Goal: Task Accomplishment & Management: Complete application form

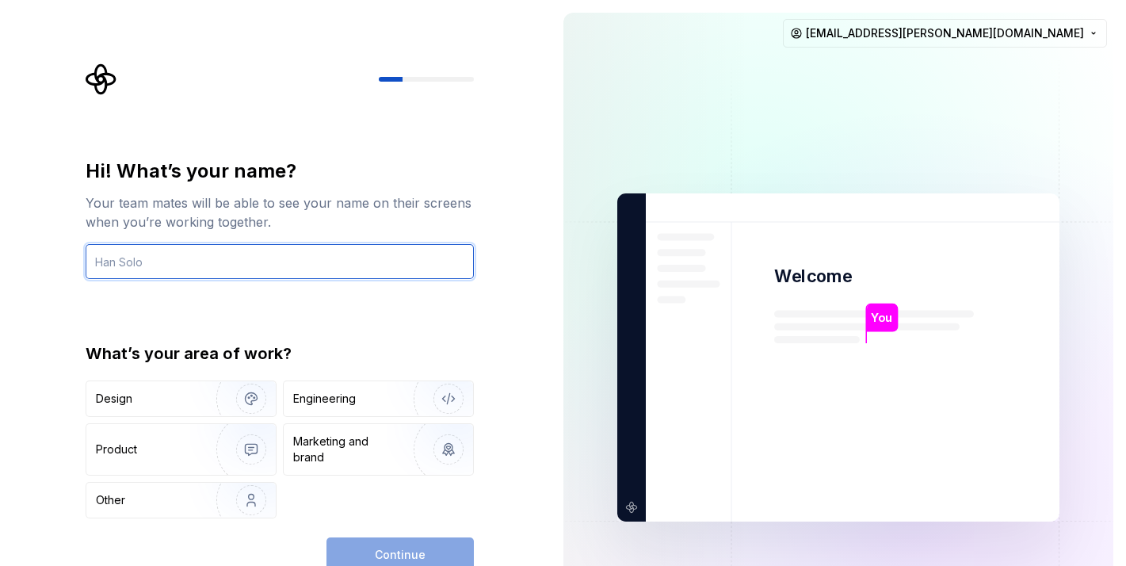
click at [154, 262] on input "text" at bounding box center [280, 261] width 388 height 35
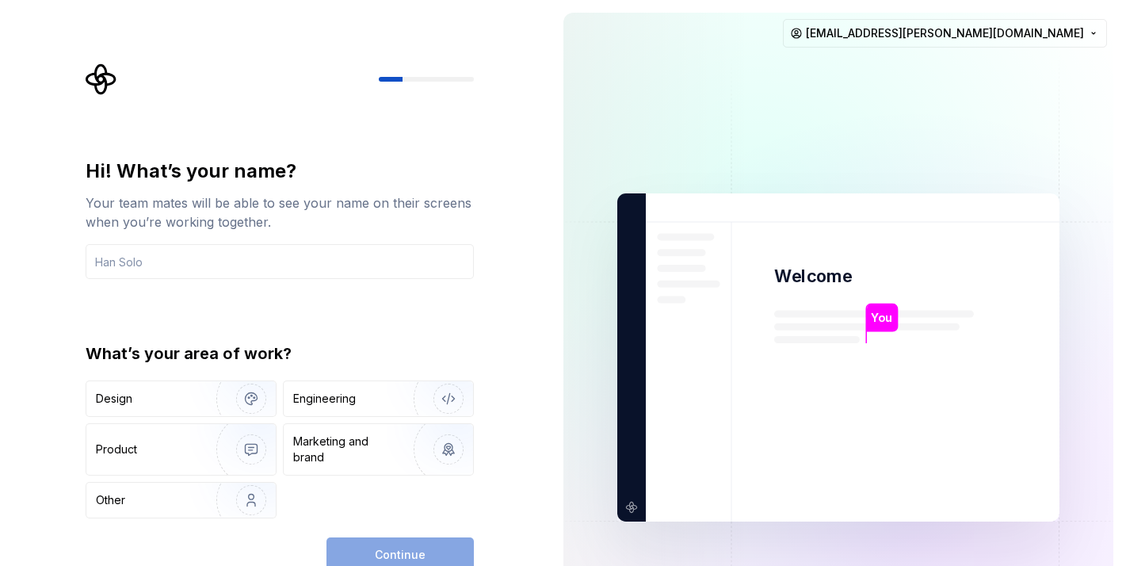
click at [50, 307] on div "Hi! What’s your name? Your team mates will be able to see your name on their sc…" at bounding box center [275, 357] width 551 height 714
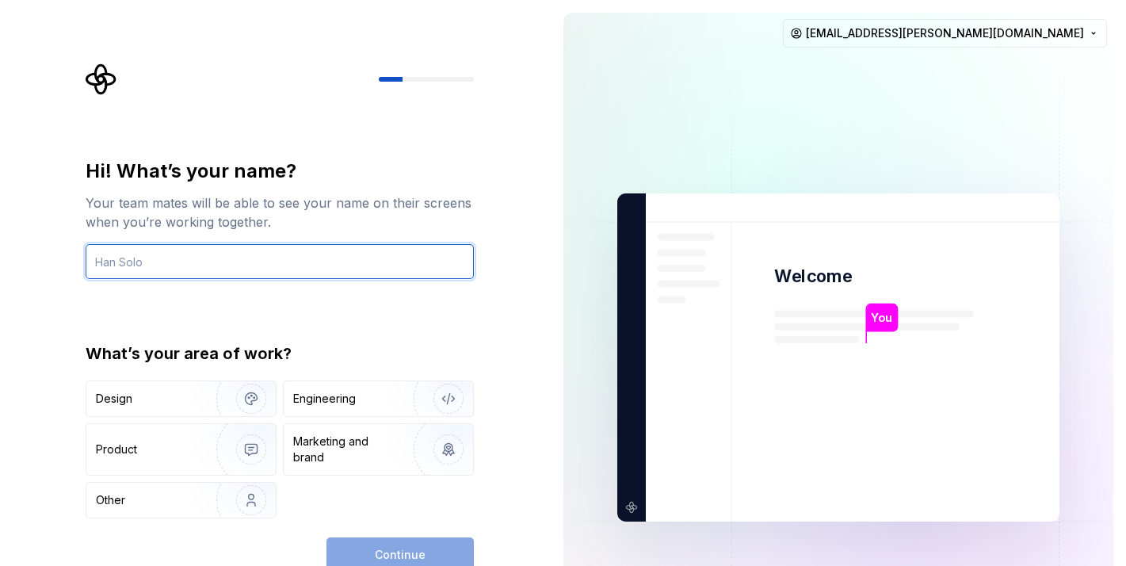
click at [168, 261] on input "text" at bounding box center [280, 261] width 388 height 35
type input "Aegis"
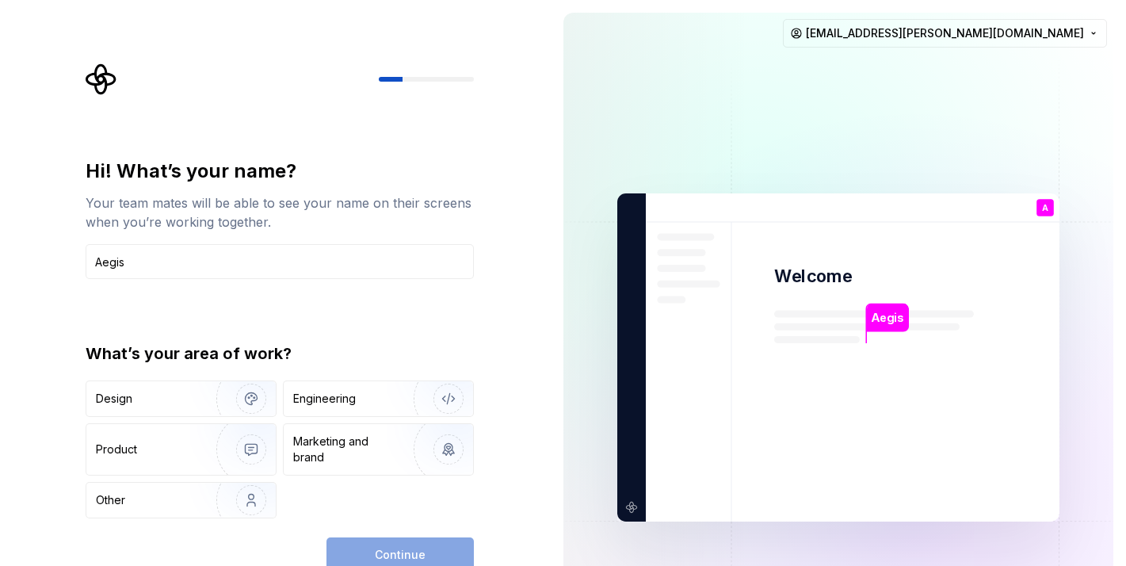
click at [59, 295] on div "Hi! What’s your name? Your team mates will be able to see your name on their sc…" at bounding box center [275, 357] width 551 height 714
click at [250, 400] on img "button" at bounding box center [240, 398] width 101 height 106
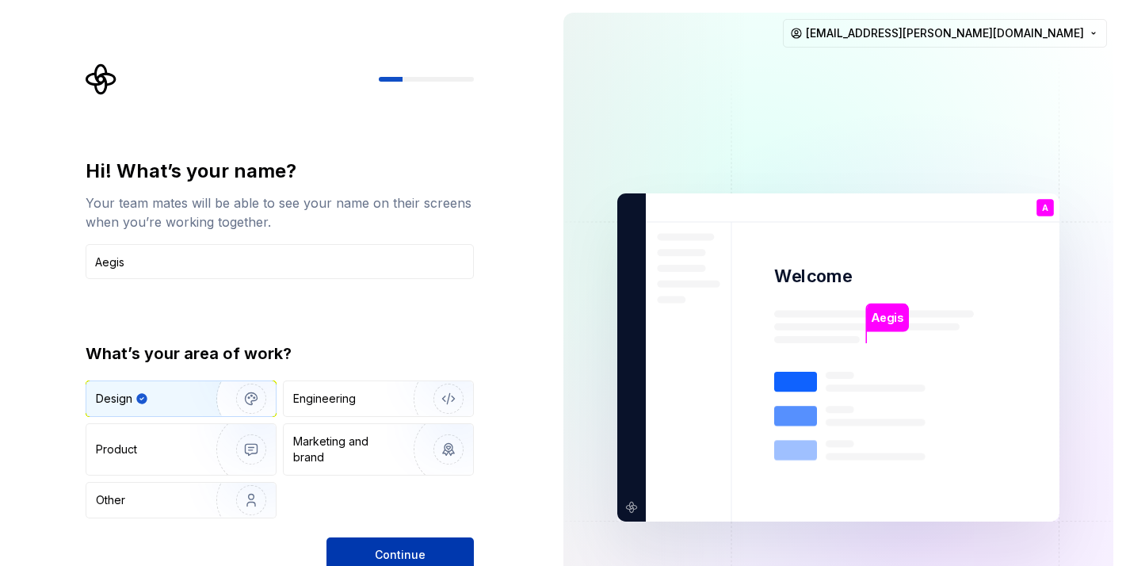
click at [410, 554] on span "Continue" at bounding box center [400, 555] width 51 height 16
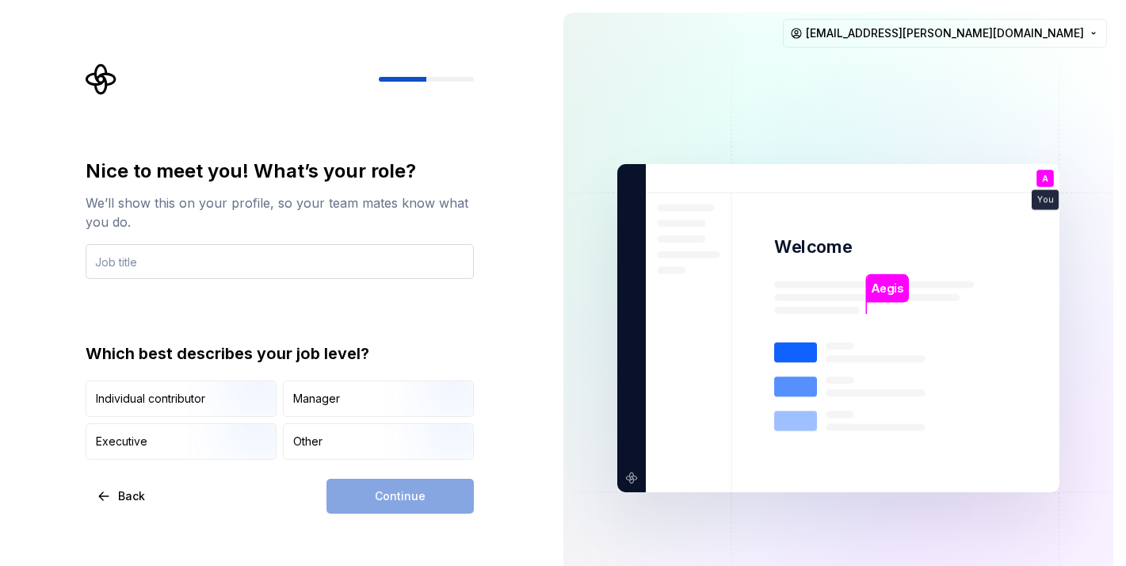
click at [295, 265] on input "text" at bounding box center [280, 261] width 388 height 35
click at [291, 269] on input "text" at bounding box center [280, 261] width 388 height 35
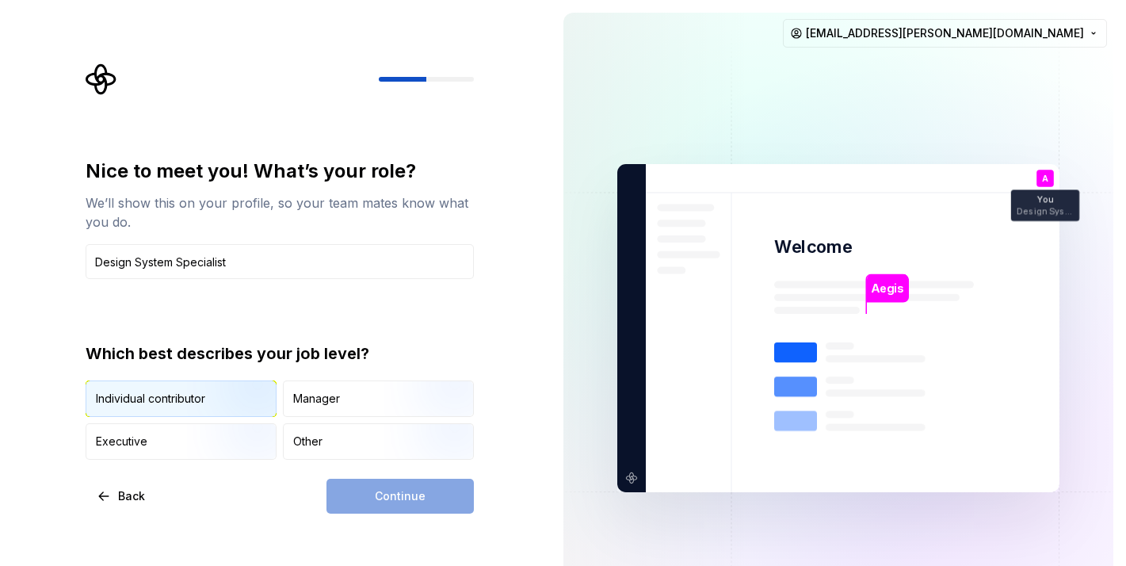
type input "Design System Specialist"
click at [219, 407] on img "button" at bounding box center [237, 418] width 101 height 106
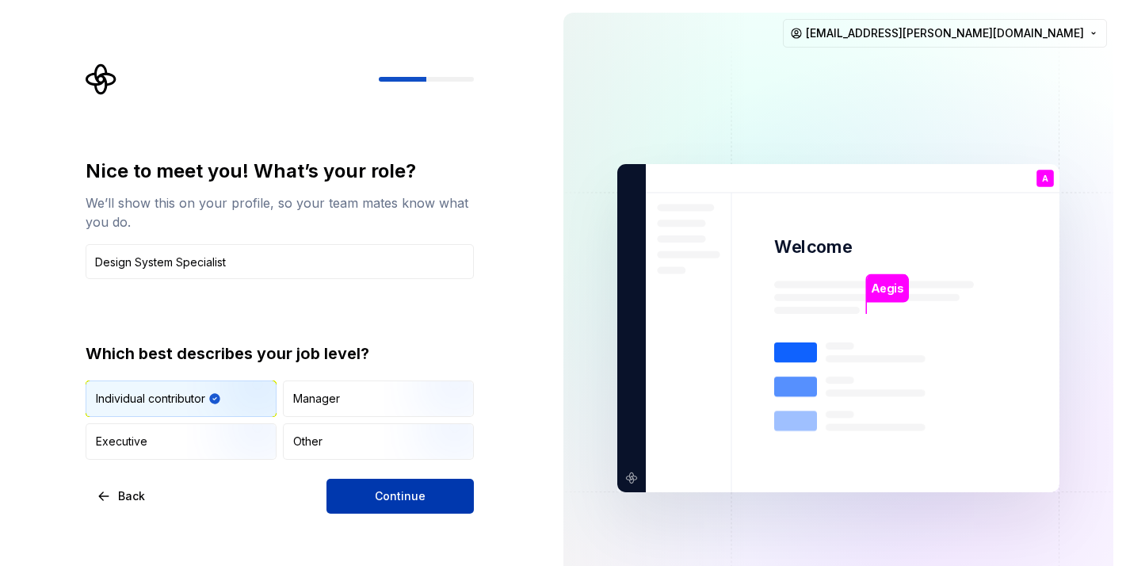
click at [410, 503] on span "Continue" at bounding box center [400, 496] width 51 height 16
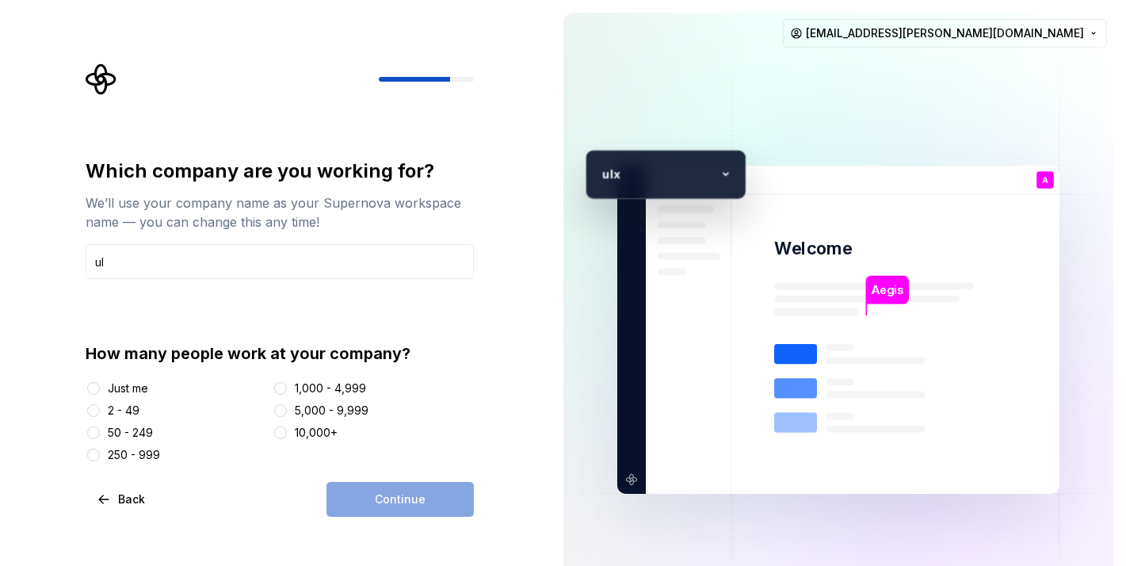
type input "u"
type input "UiX"
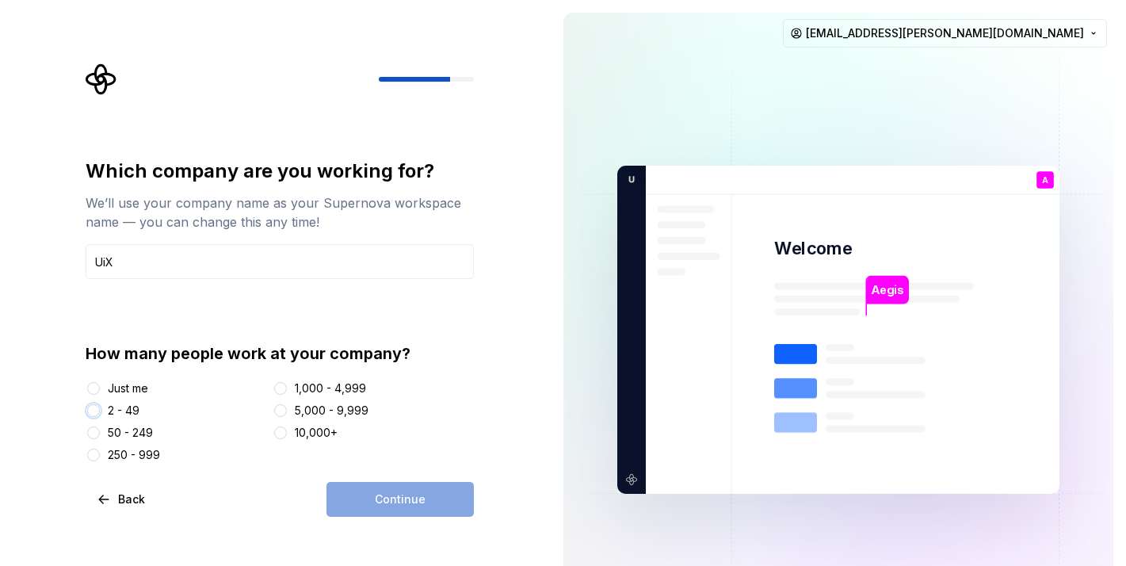
click at [97, 414] on button "2 - 49" at bounding box center [93, 410] width 13 height 13
click at [128, 429] on div "50 - 249" at bounding box center [130, 433] width 45 height 16
click at [100, 429] on button "50 - 249" at bounding box center [93, 432] width 13 height 13
click at [419, 500] on span "Continue" at bounding box center [400, 499] width 51 height 16
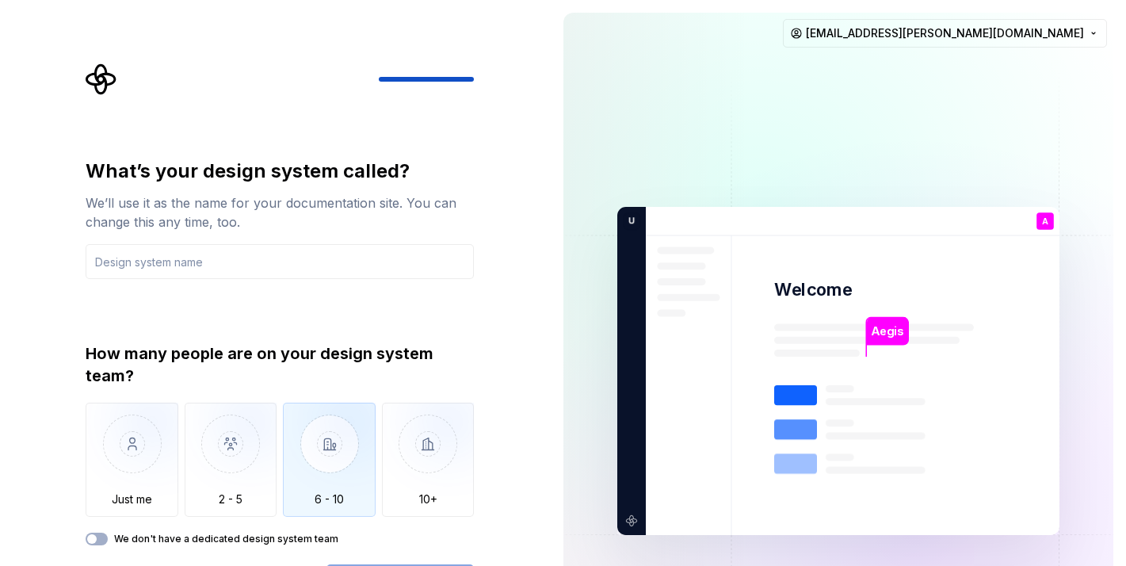
click at [323, 464] on img "button" at bounding box center [329, 455] width 93 height 106
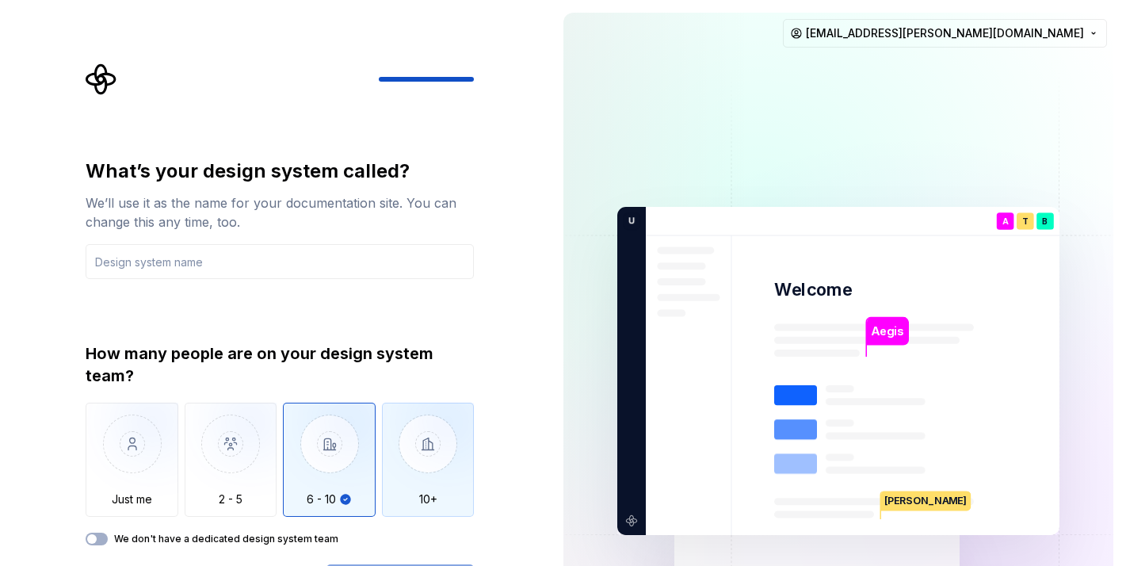
click at [433, 429] on img "button" at bounding box center [428, 455] width 93 height 106
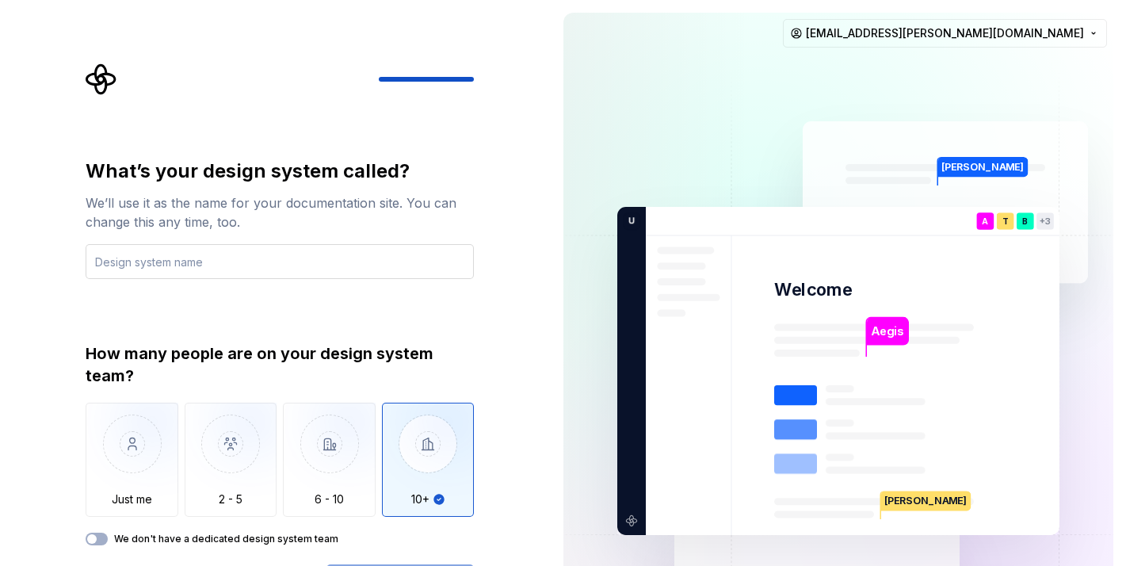
click at [266, 263] on input "text" at bounding box center [280, 261] width 388 height 35
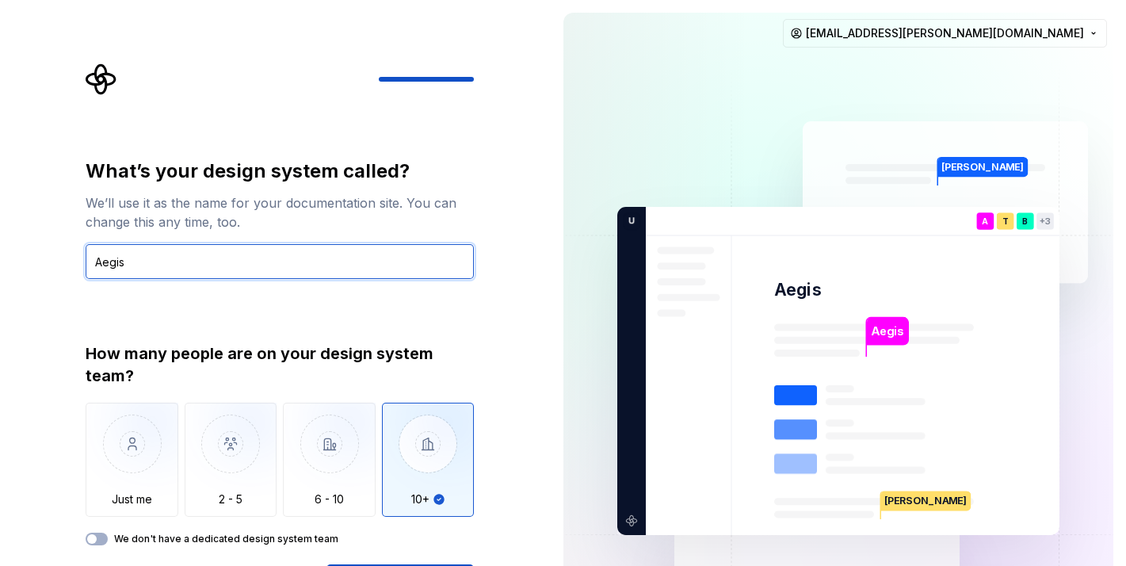
type input "Aegis"
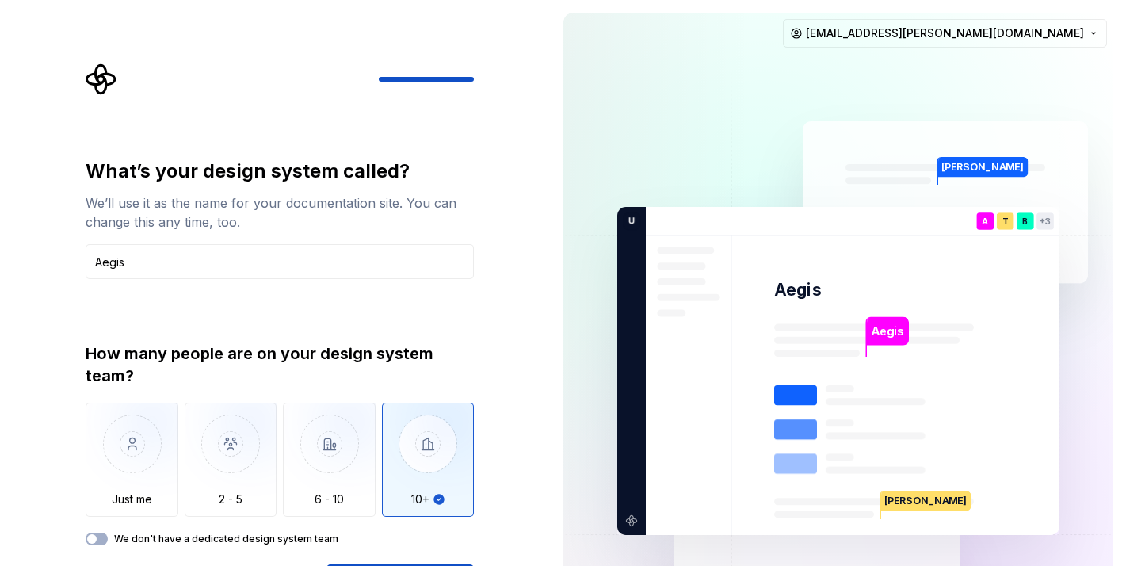
click at [540, 318] on div "What’s your design system called? We’ll use it as the name for your documentati…" at bounding box center [275, 370] width 551 height 741
click at [623, 123] on img at bounding box center [838, 371] width 642 height 749
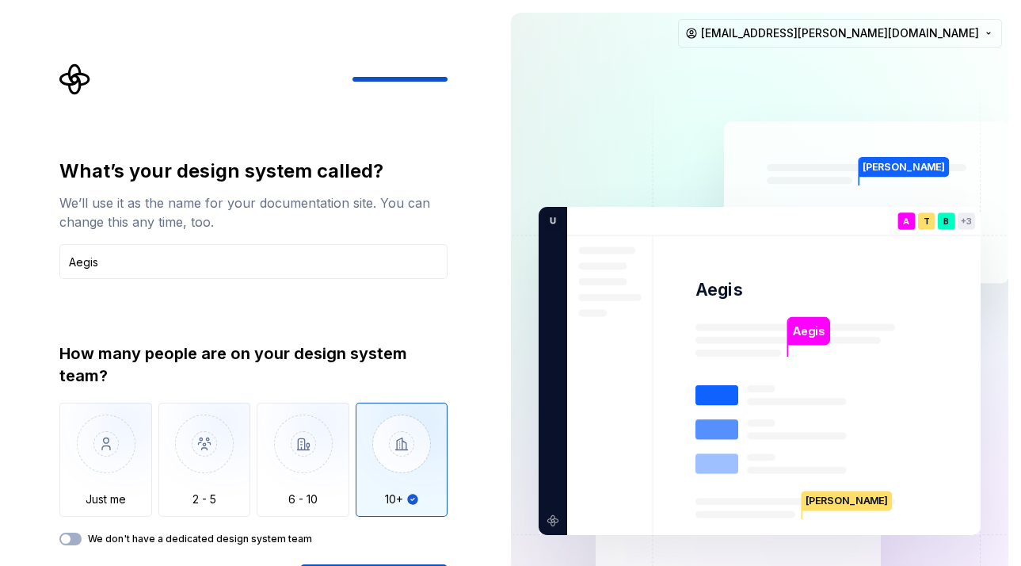
click at [13, 474] on div "What’s your design system called? We’ll use it as the name for your documentati…" at bounding box center [249, 370] width 498 height 741
click at [975, 32] on html "What’s your design system called? We’ll use it as the name for your documentati…" at bounding box center [510, 283] width 1021 height 566
click at [894, 67] on div "Sign out" at bounding box center [904, 67] width 150 height 16
